Goal: Transaction & Acquisition: Obtain resource

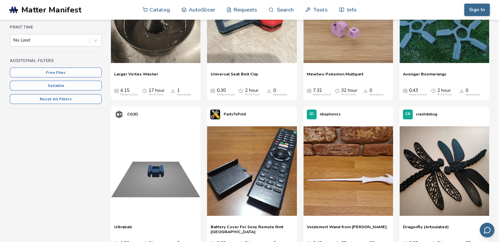
scroll to position [197, 0]
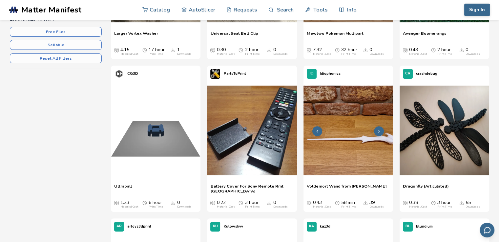
click at [329, 149] on img at bounding box center [349, 131] width 90 height 90
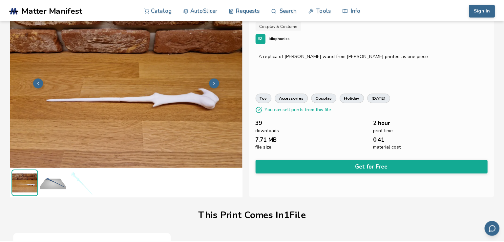
scroll to position [18, 0]
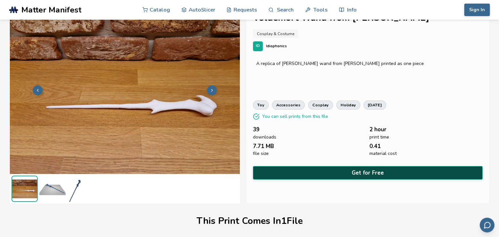
click at [310, 166] on button "Get for Free" at bounding box center [368, 172] width 230 height 13
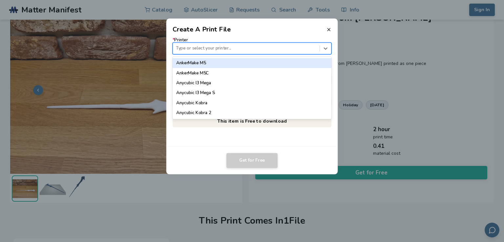
click at [285, 48] on div at bounding box center [246, 48] width 141 height 6
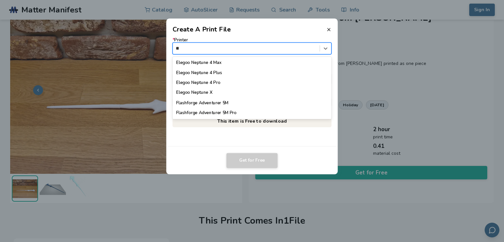
scroll to position [0, 0]
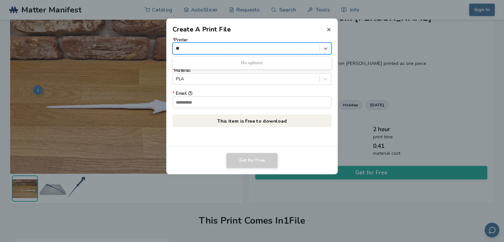
type input "**"
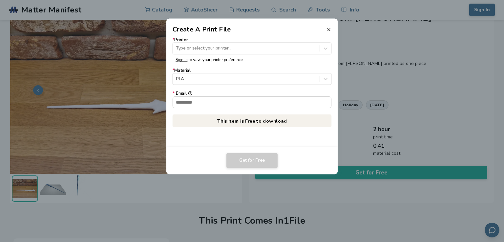
click at [272, 90] on form "* Printer Type or select your printer... Sign in to save your printer preferenc…" at bounding box center [252, 72] width 159 height 71
click at [250, 99] on input "* Email" at bounding box center [252, 102] width 159 height 11
type input "**********"
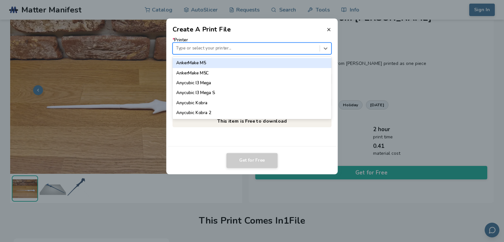
click at [271, 49] on div at bounding box center [246, 48] width 141 height 6
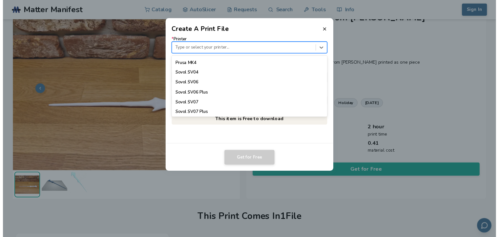
scroll to position [611, 0]
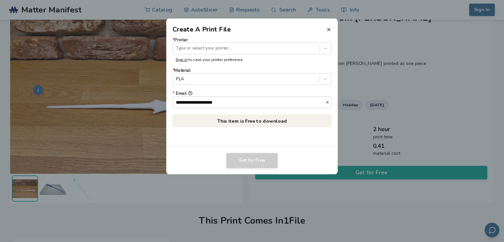
click at [296, 137] on div "**********" at bounding box center [252, 90] width 172 height 113
click at [298, 124] on p "This item is Free to download" at bounding box center [252, 121] width 159 height 13
click at [303, 120] on p "This item is Free to download" at bounding box center [252, 121] width 159 height 13
click at [302, 122] on p "This item is Free to download" at bounding box center [252, 121] width 159 height 13
click at [317, 36] on div "**********" at bounding box center [252, 90] width 172 height 113
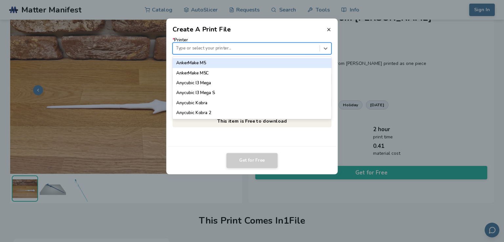
click at [316, 45] on div "Type or select your printer..." at bounding box center [246, 48] width 147 height 9
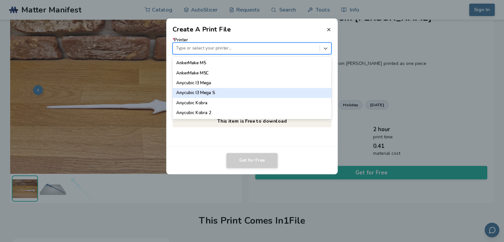
click at [295, 89] on div "Anycubic I3 Mega S" at bounding box center [252, 93] width 159 height 10
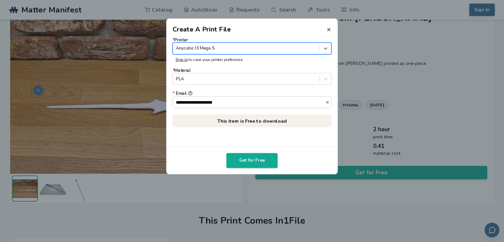
click at [285, 120] on p "This item is Free to download" at bounding box center [252, 121] width 159 height 13
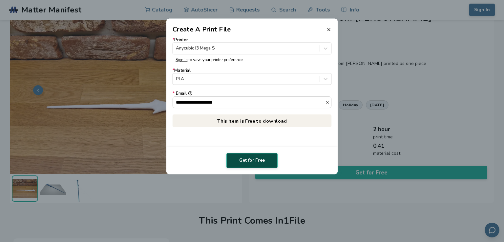
click at [259, 163] on button "Get for Free" at bounding box center [252, 160] width 51 height 15
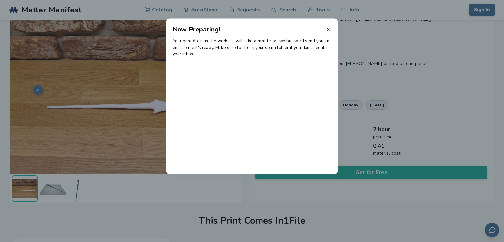
click at [327, 28] on icon at bounding box center [328, 29] width 5 height 5
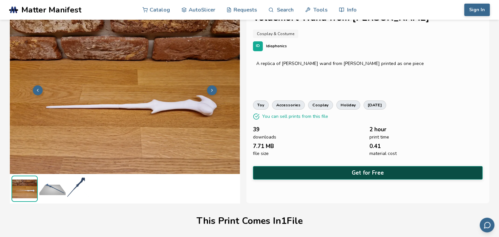
click at [368, 167] on button "Get for Free" at bounding box center [368, 172] width 230 height 13
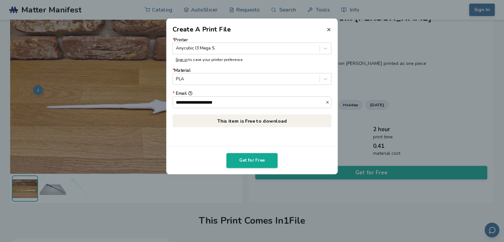
click at [265, 120] on p "This item is Free to download" at bounding box center [252, 121] width 159 height 13
click at [264, 155] on button "Get for Free" at bounding box center [252, 160] width 51 height 15
click at [330, 32] on icon at bounding box center [328, 29] width 5 height 5
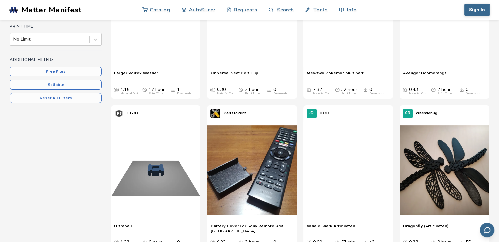
scroll to position [197, 0]
